Goal: Task Accomplishment & Management: Manage account settings

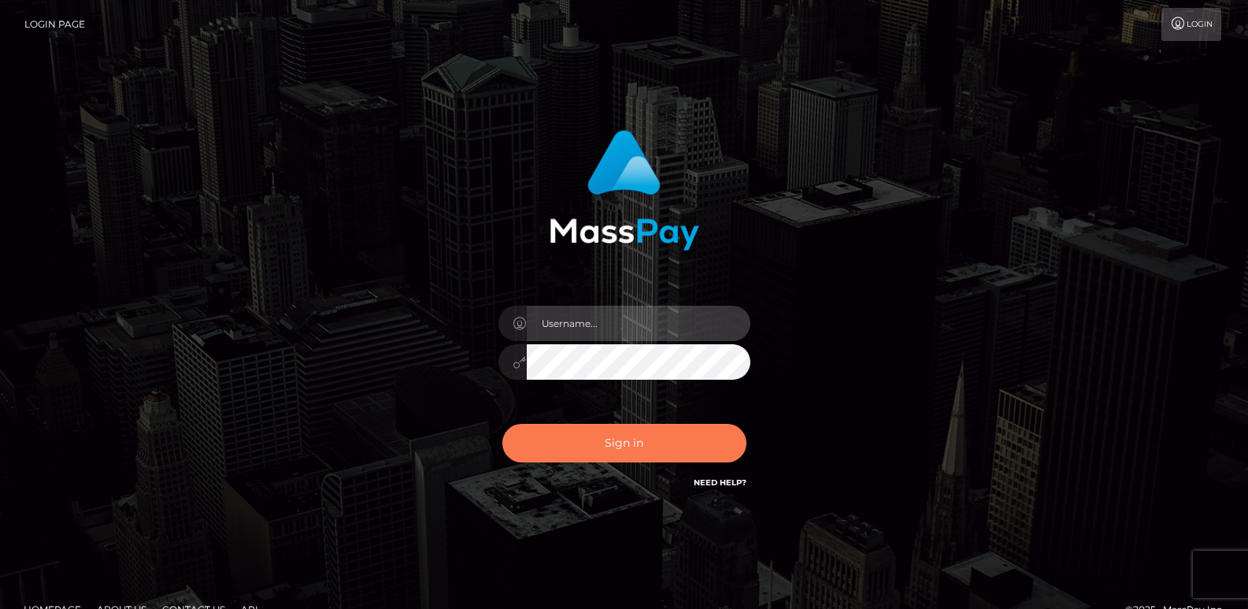
type input "[DOMAIN_NAME]"
click at [564, 431] on button "Sign in" at bounding box center [624, 443] width 244 height 39
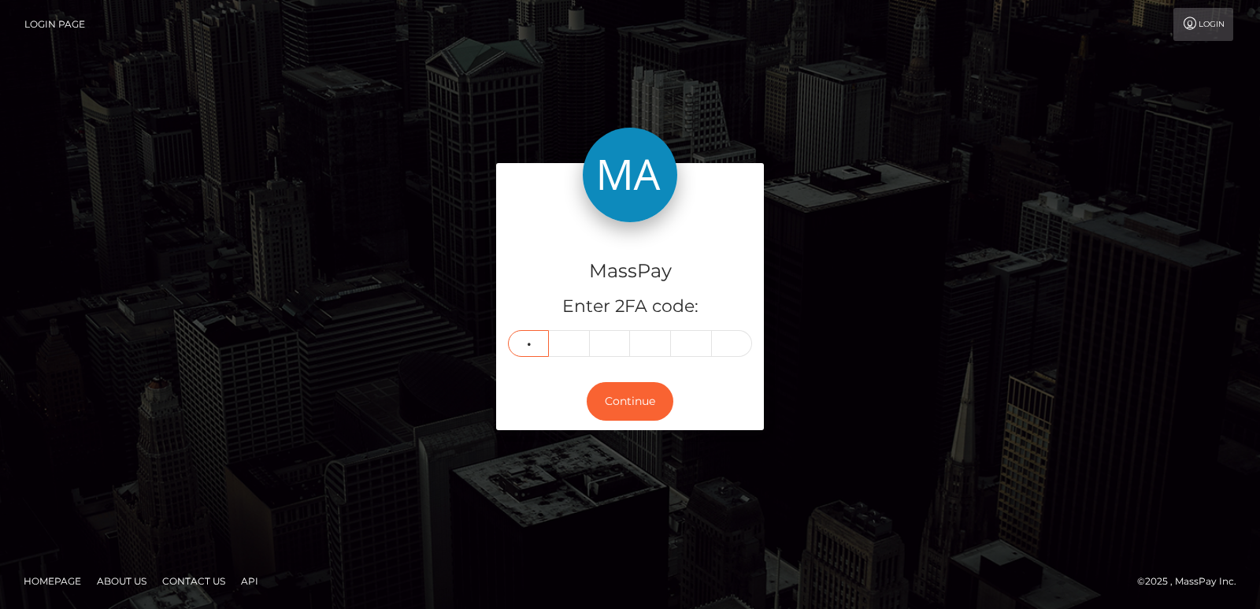
type input "0"
type input "7"
type input "5"
type input "8"
type input "4"
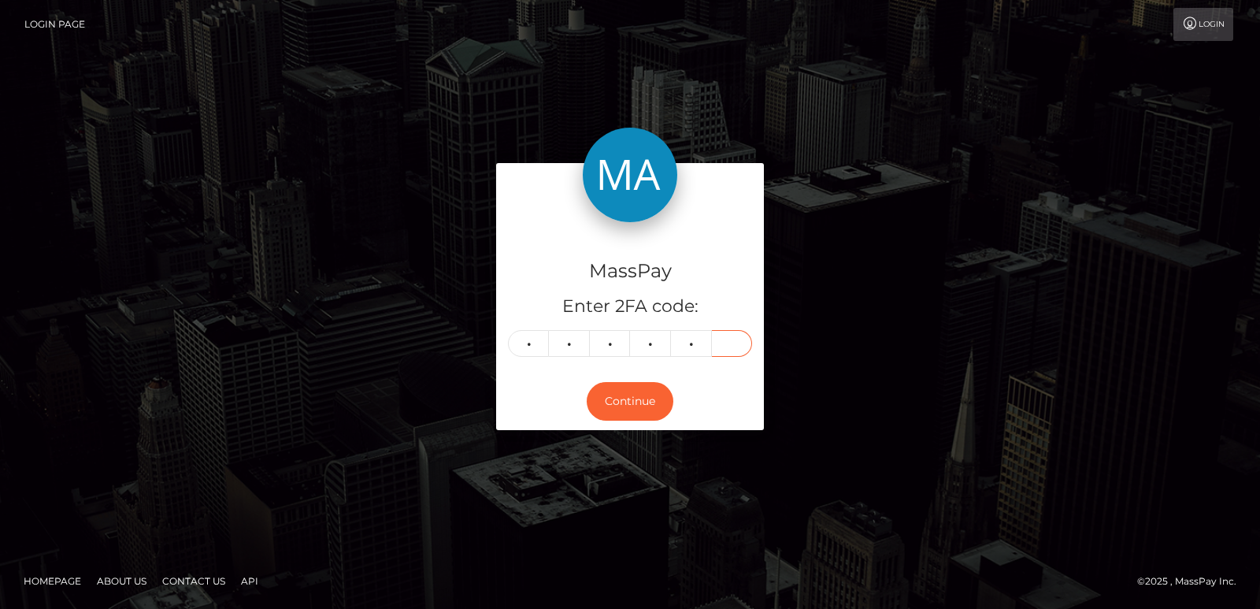
type input "0"
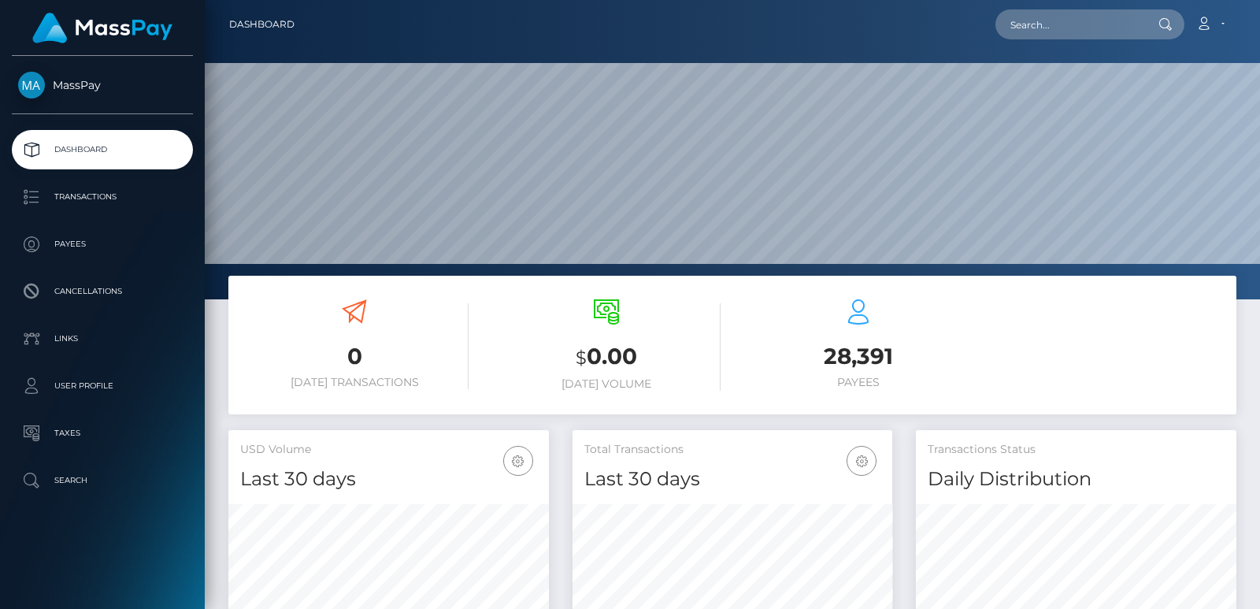
scroll to position [280, 320]
click at [1059, 20] on input "text" at bounding box center [1069, 24] width 148 height 30
click at [1097, 34] on input "text" at bounding box center [1069, 24] width 148 height 30
paste input "tanishalbeeby@gmail.com"
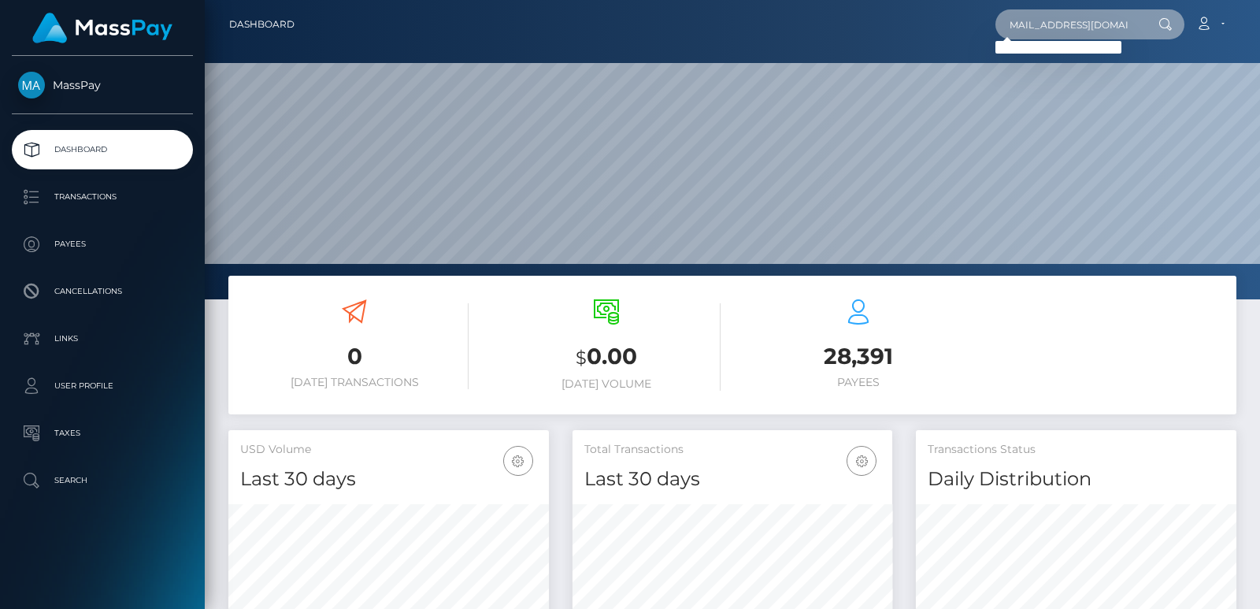
type input "tanishalbeeby@gmail.com"
